Goal: Information Seeking & Learning: Find specific fact

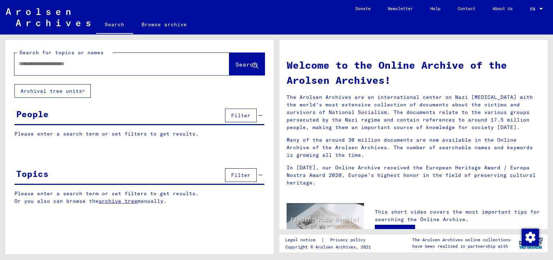
click at [103, 67] on div at bounding box center [110, 64] width 193 height 16
click at [100, 66] on input "text" at bounding box center [113, 64] width 189 height 8
paste input "********"
click at [236, 67] on span "Search" at bounding box center [247, 64] width 22 height 7
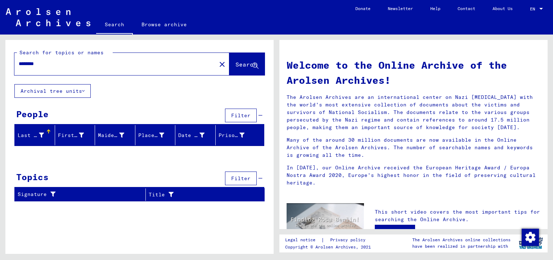
click at [77, 91] on button "Archival tree units" at bounding box center [52, 91] width 76 height 14
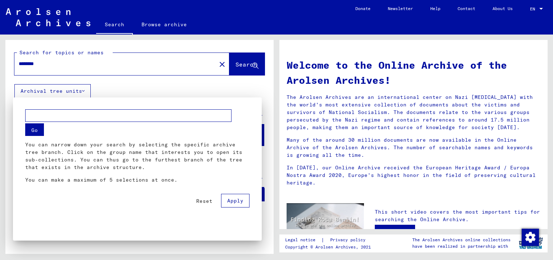
scroll to position [99, 0]
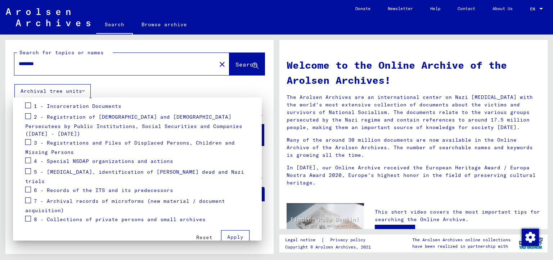
click at [115, 81] on div at bounding box center [276, 130] width 553 height 260
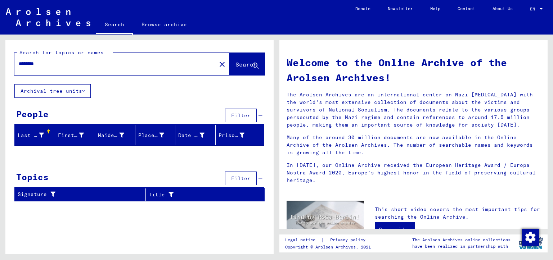
scroll to position [0, 0]
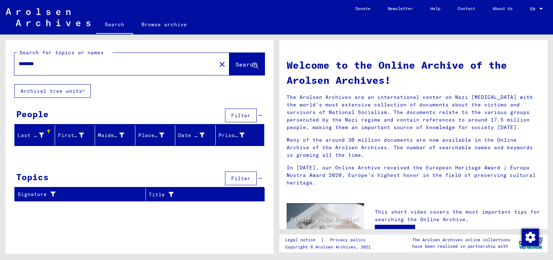
click at [245, 117] on span "Filter" at bounding box center [240, 115] width 19 height 6
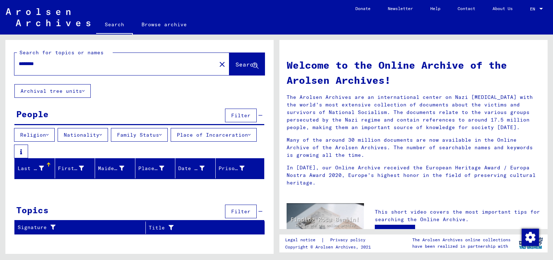
drag, startPoint x: 75, startPoint y: 61, endPoint x: 10, endPoint y: 61, distance: 64.8
click at [11, 61] on div "Search for topics or names ******** close Search" at bounding box center [139, 62] width 268 height 44
type input "*********"
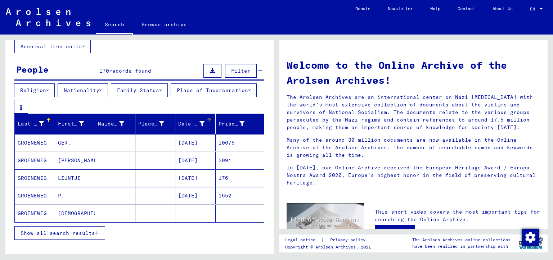
scroll to position [96, 0]
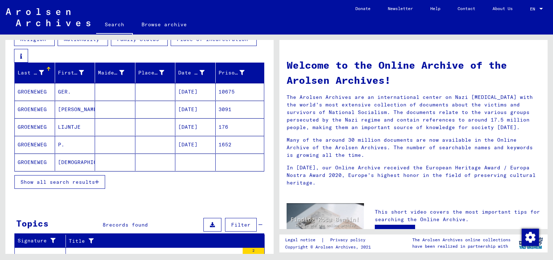
click at [84, 180] on span "Show all search results" at bounding box center [58, 182] width 75 height 6
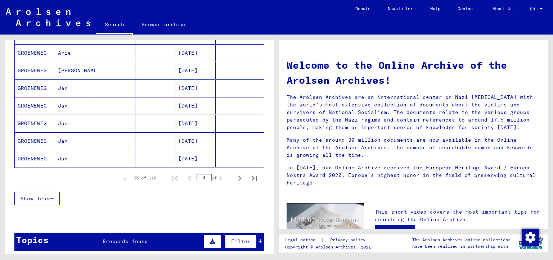
scroll to position [456, 0]
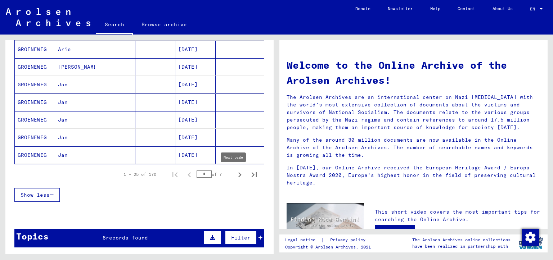
click at [235, 178] on icon "Next page" at bounding box center [240, 175] width 10 height 10
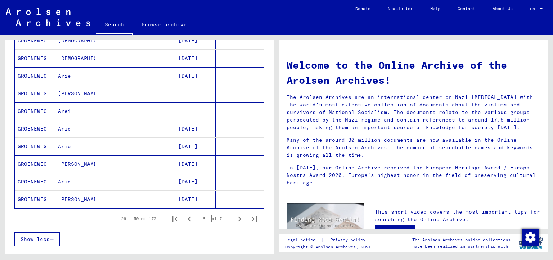
scroll to position [432, 0]
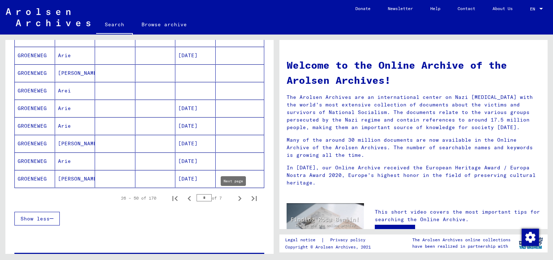
click at [236, 199] on icon "Next page" at bounding box center [240, 199] width 10 height 10
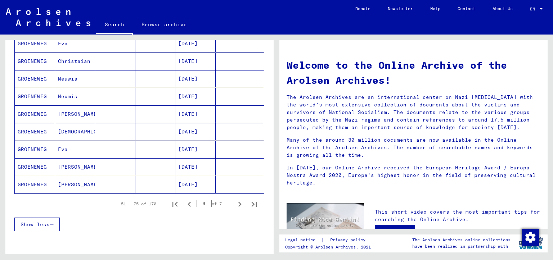
scroll to position [421, 0]
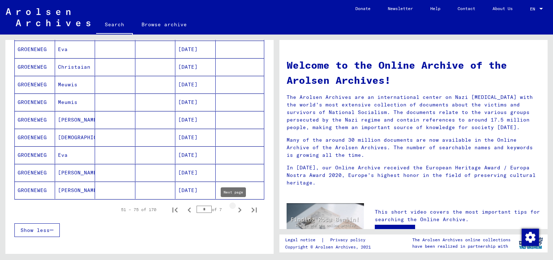
click at [235, 213] on icon "Next page" at bounding box center [240, 210] width 10 height 10
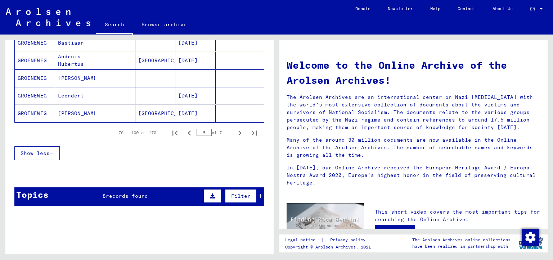
scroll to position [492, 0]
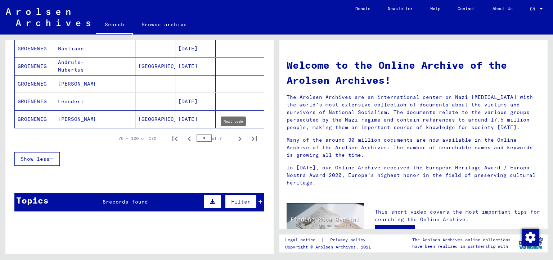
click at [235, 137] on icon "Next page" at bounding box center [240, 139] width 10 height 10
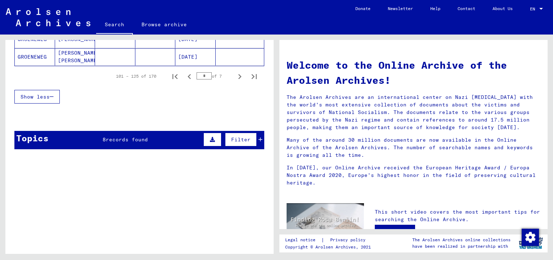
scroll to position [550, 0]
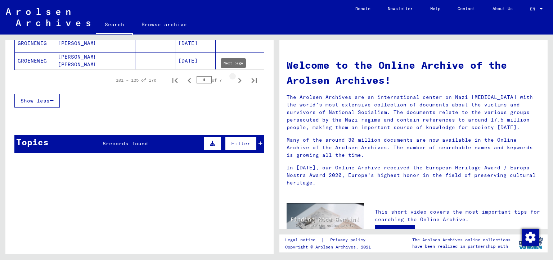
click at [235, 83] on icon "Next page" at bounding box center [240, 81] width 10 height 10
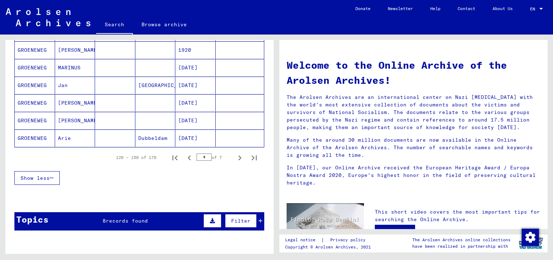
scroll to position [465, 0]
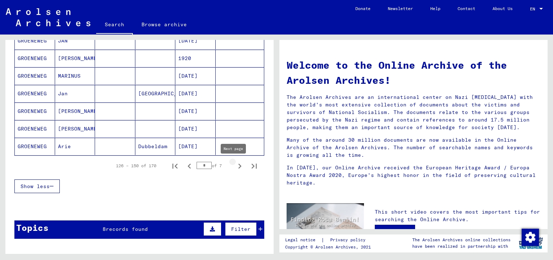
click at [238, 167] on icon "Next page" at bounding box center [239, 166] width 3 height 5
type input "*"
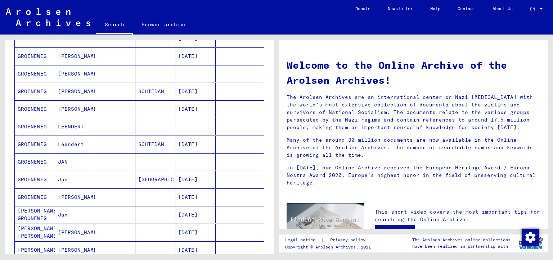
scroll to position [276, 0]
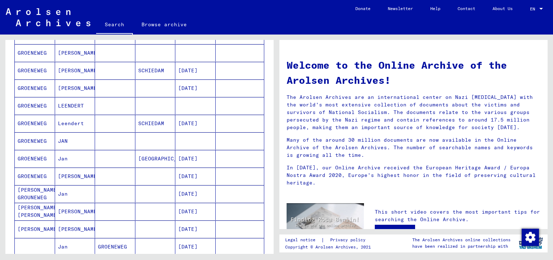
click at [185, 127] on mat-cell "[DATE]" at bounding box center [195, 123] width 40 height 17
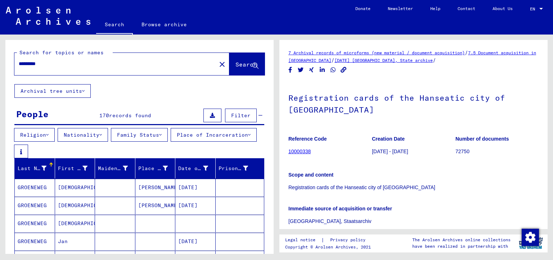
drag, startPoint x: 55, startPoint y: 62, endPoint x: 0, endPoint y: 68, distance: 55.4
click at [0, 68] on div "Search for topics or names ********* close Search Archival tree units People 17…" at bounding box center [138, 145] width 277 height 220
